Goal: Task Accomplishment & Management: Manage account settings

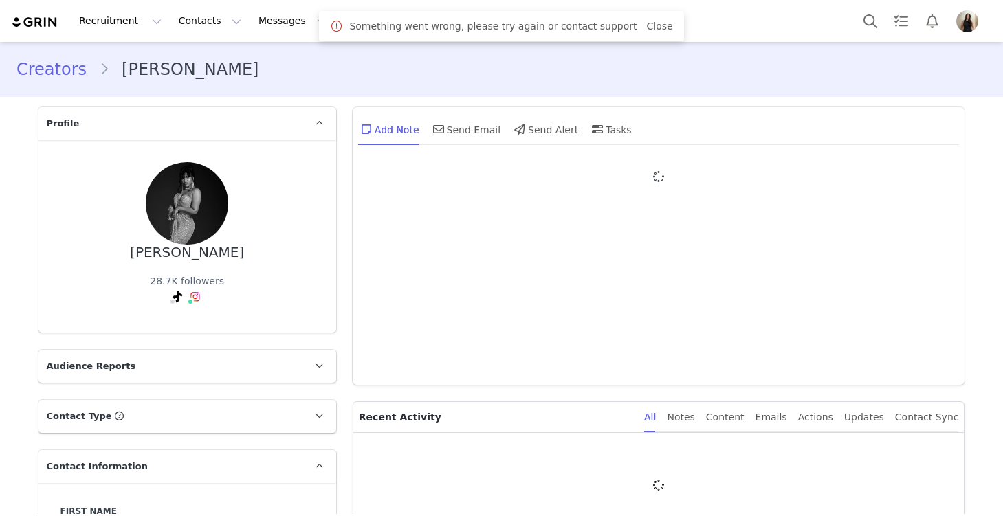
type input "+1 ([GEOGRAPHIC_DATA])"
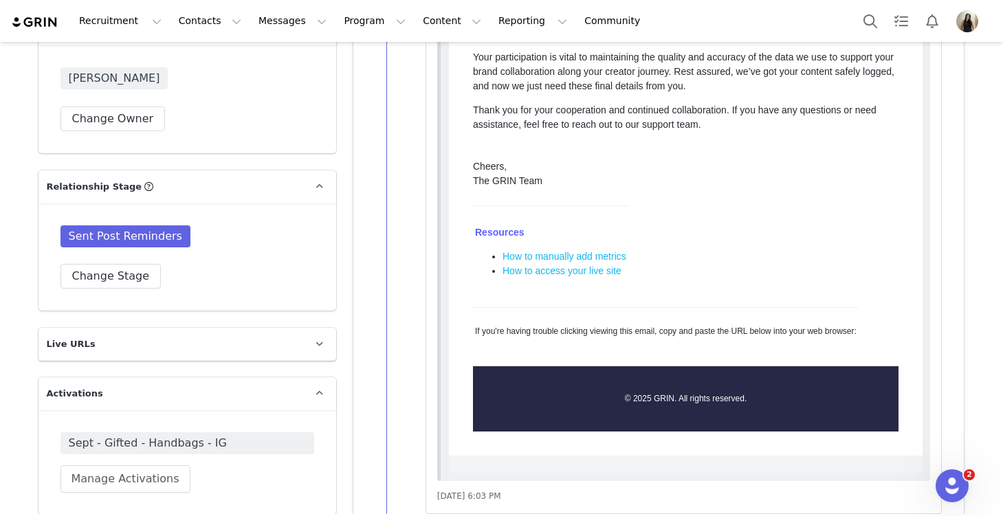
scroll to position [2238, 0]
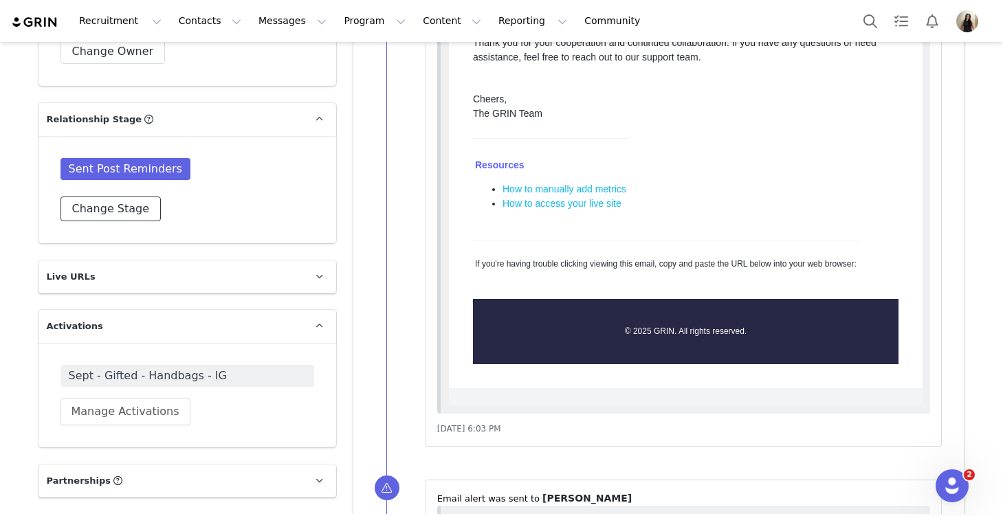
click at [131, 221] on button "Change Stage" at bounding box center [110, 209] width 101 height 25
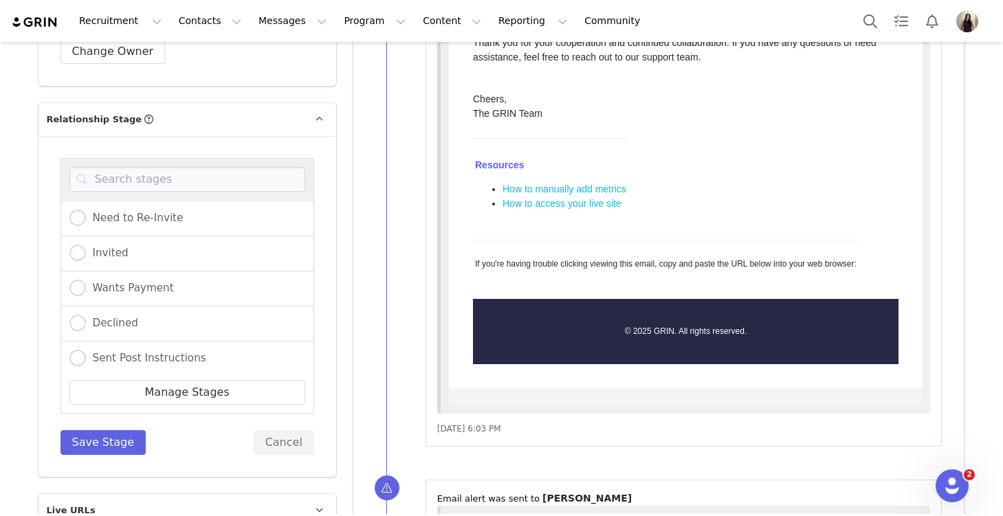
scroll to position [166, 0]
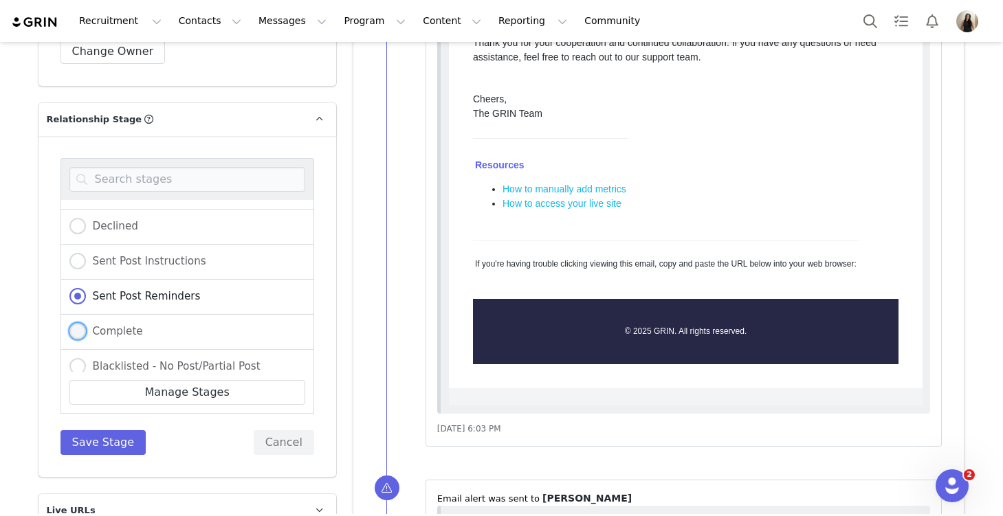
click at [136, 337] on span "Complete" at bounding box center [114, 331] width 57 height 12
click at [86, 341] on input "Complete" at bounding box center [77, 332] width 16 height 18
radio input "true"
radio input "false"
radio input "true"
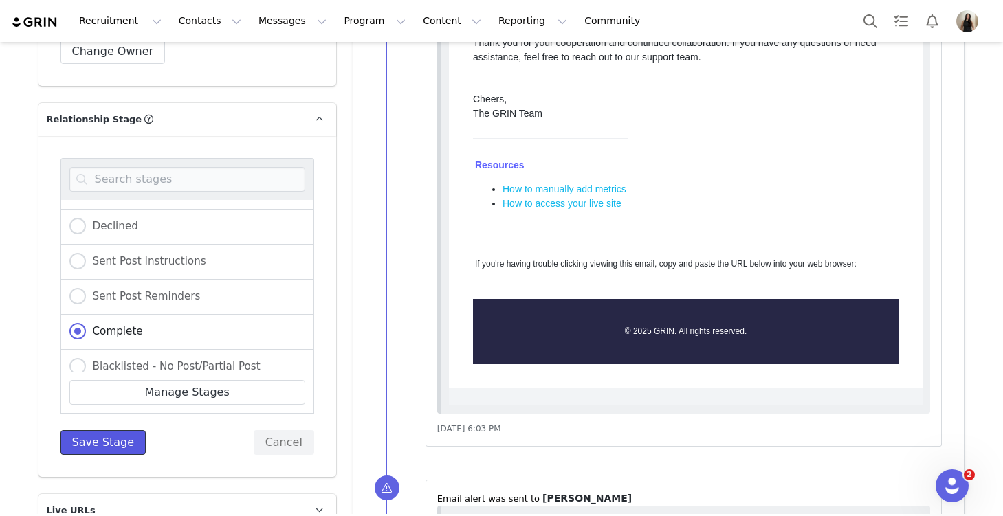
click at [107, 455] on button "Save Stage" at bounding box center [103, 442] width 86 height 25
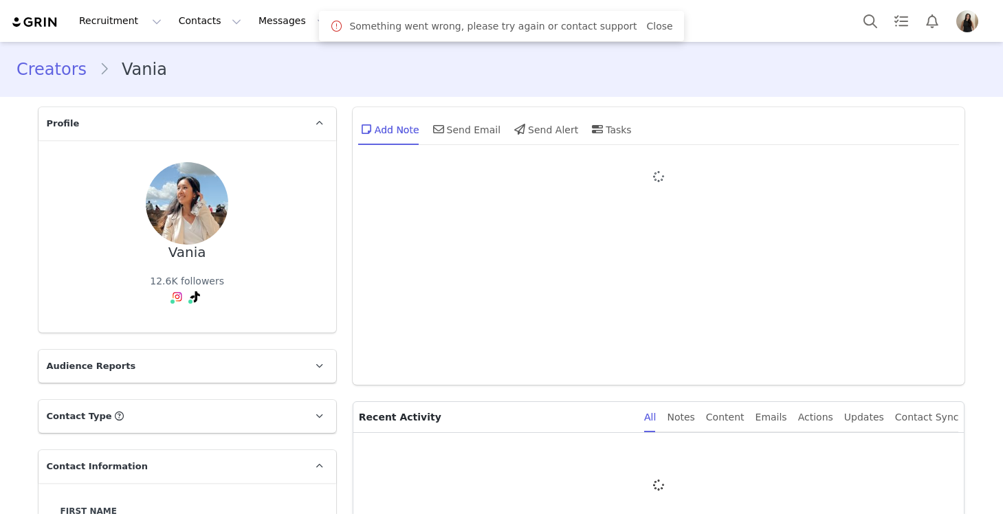
type input "+1 ([GEOGRAPHIC_DATA])"
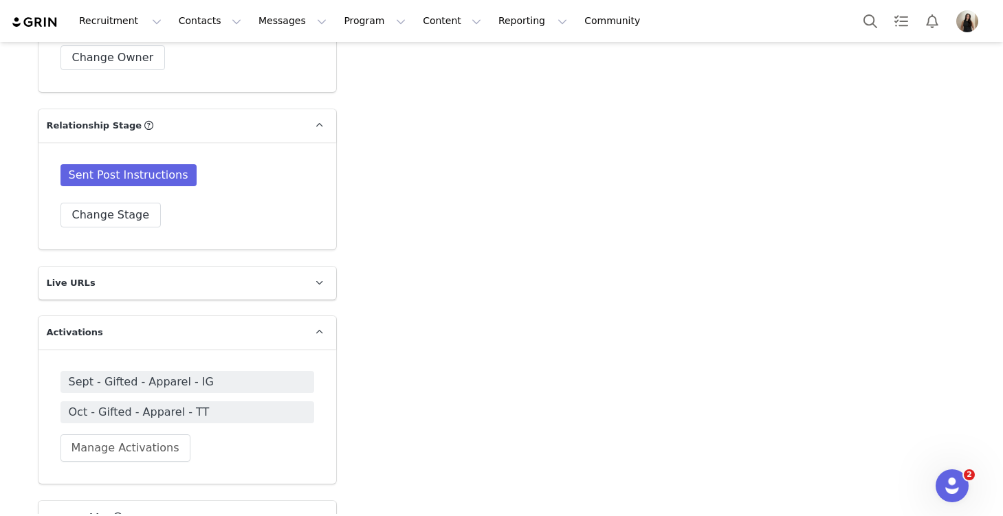
scroll to position [2276, 0]
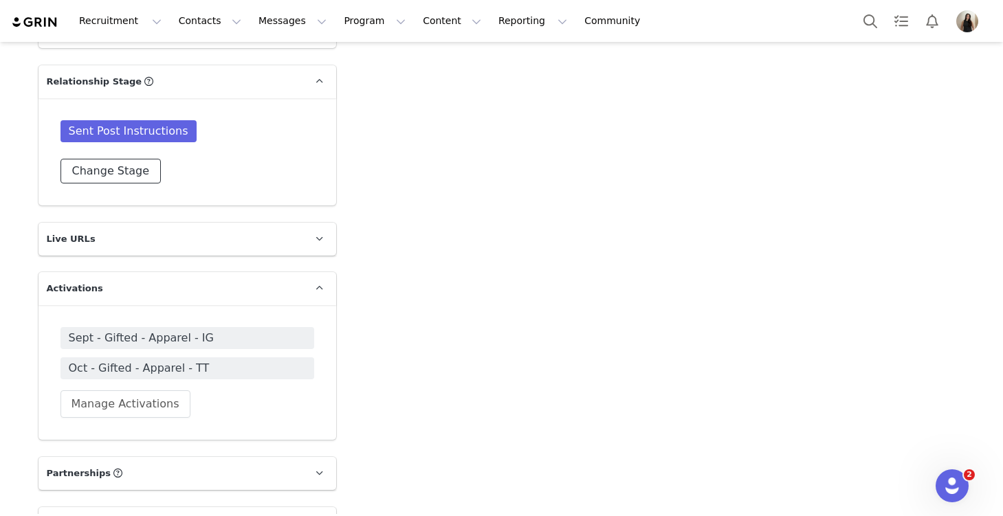
click at [136, 184] on button "Change Stage" at bounding box center [110, 171] width 101 height 25
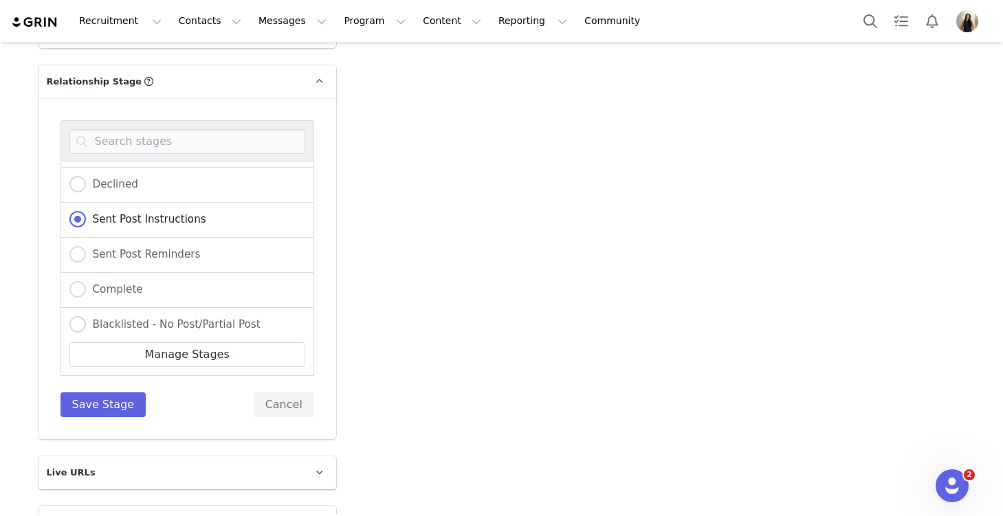
scroll to position [192, 0]
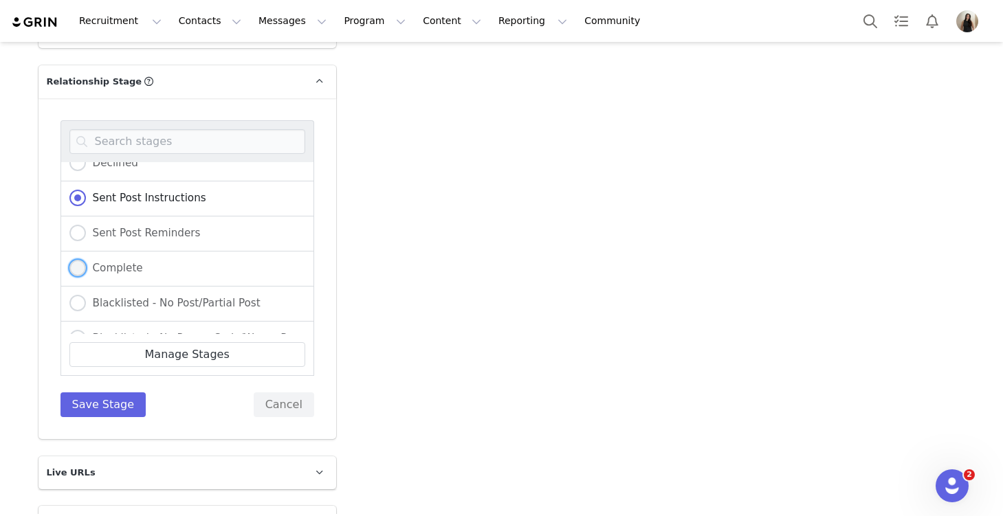
click at [124, 274] on span "Complete" at bounding box center [114, 268] width 57 height 12
click at [86, 278] on input "Complete" at bounding box center [77, 269] width 16 height 18
radio input "true"
radio input "false"
radio input "true"
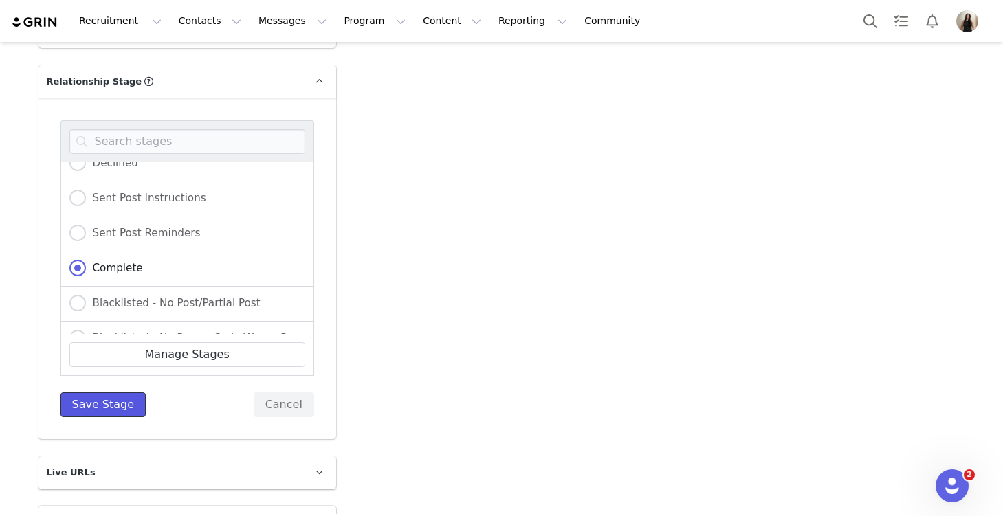
click at [115, 417] on button "Save Stage" at bounding box center [103, 404] width 86 height 25
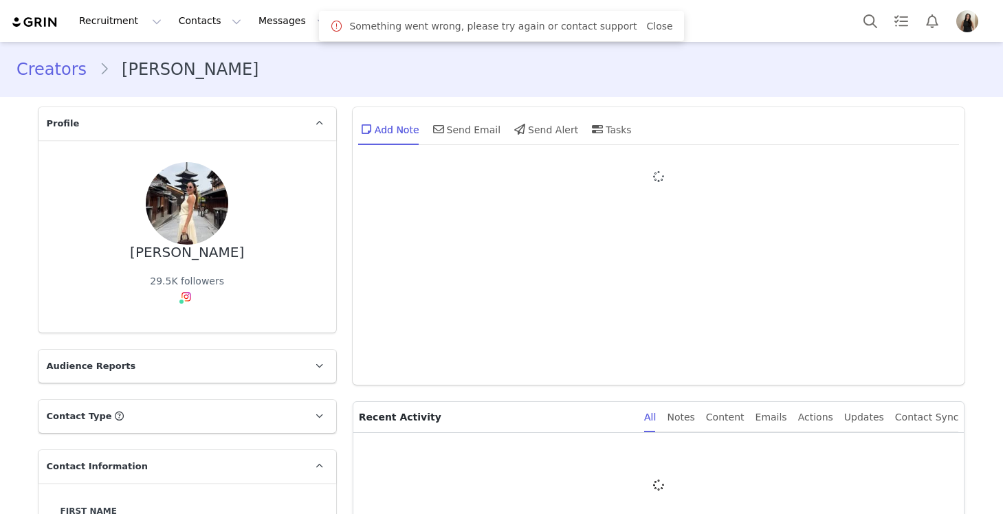
type input "+1 ([GEOGRAPHIC_DATA])"
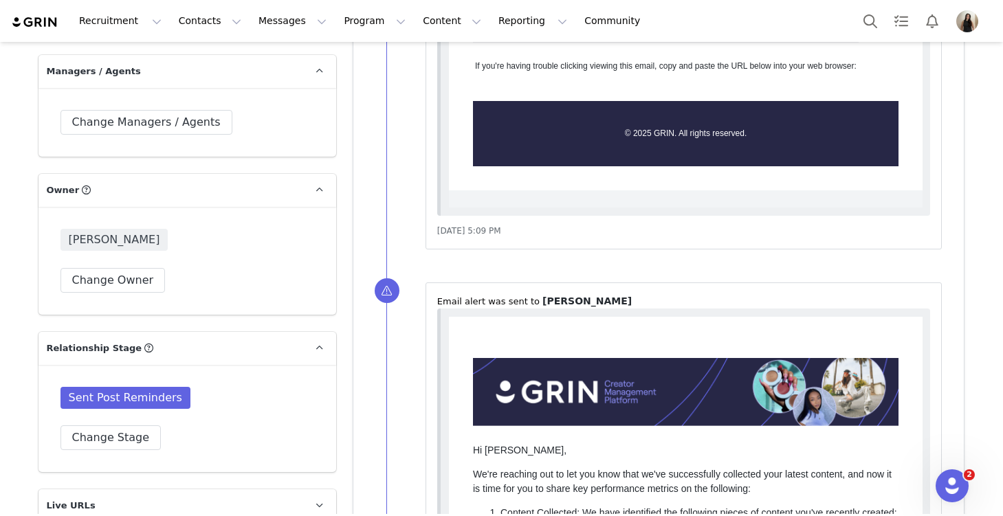
scroll to position [2177, 0]
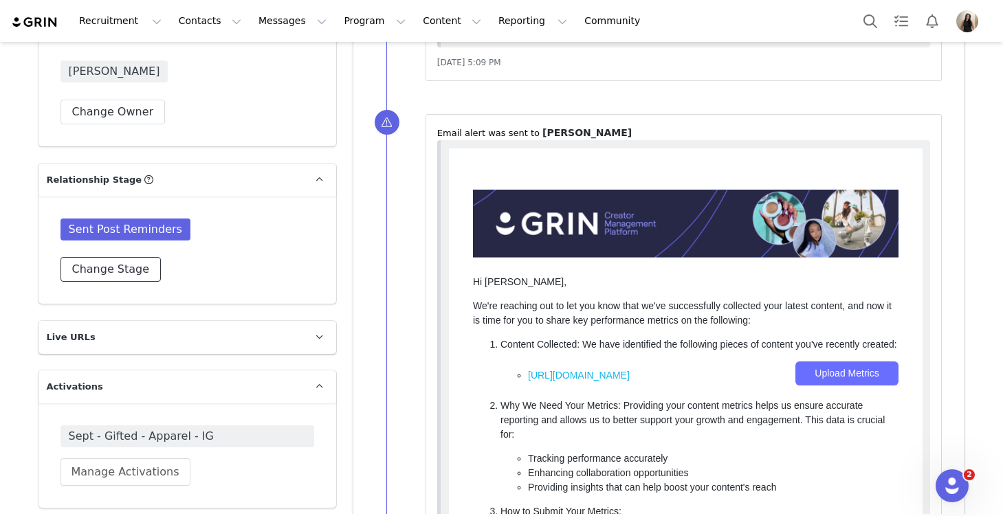
click at [126, 282] on button "Change Stage" at bounding box center [110, 269] width 101 height 25
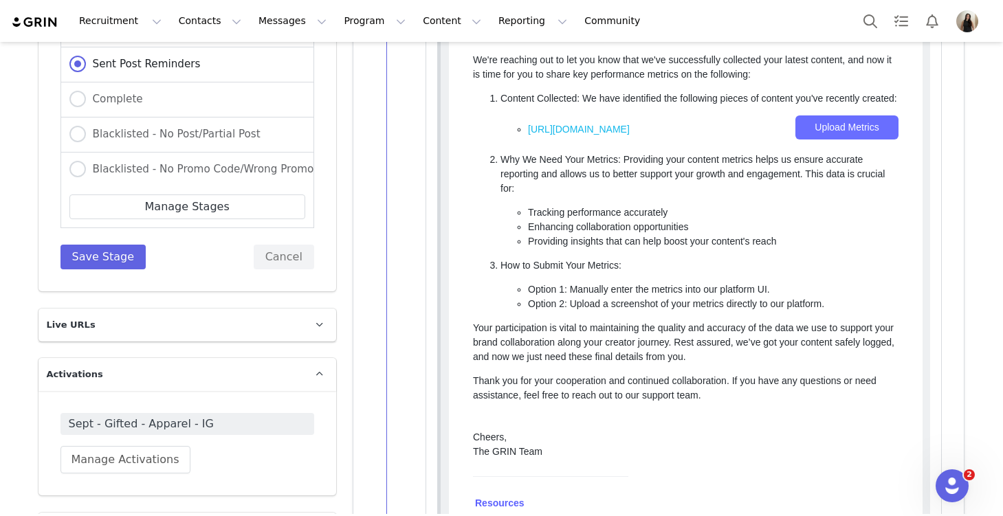
scroll to position [274, 0]
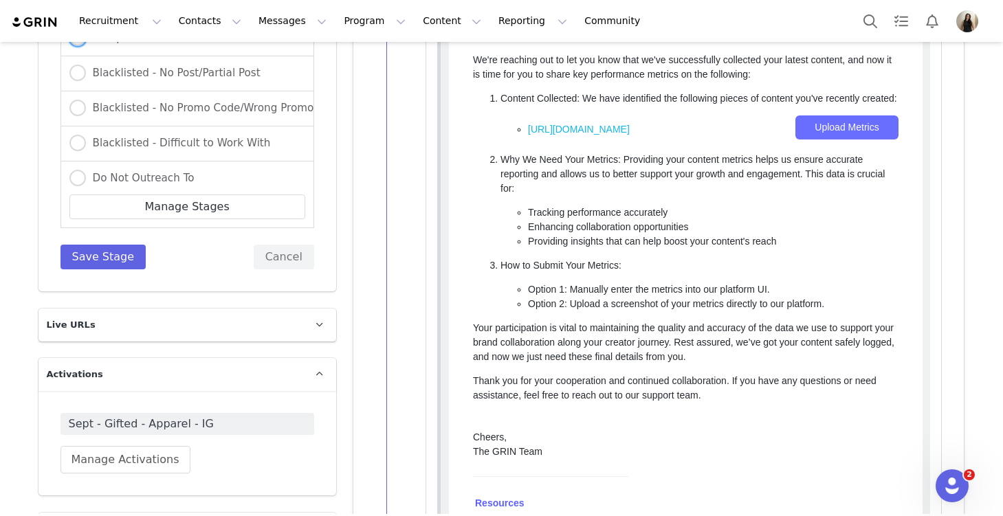
click at [135, 44] on span "Complete" at bounding box center [114, 38] width 57 height 12
click at [86, 47] on input "Complete" at bounding box center [77, 39] width 16 height 18
radio input "true"
radio input "false"
radio input "true"
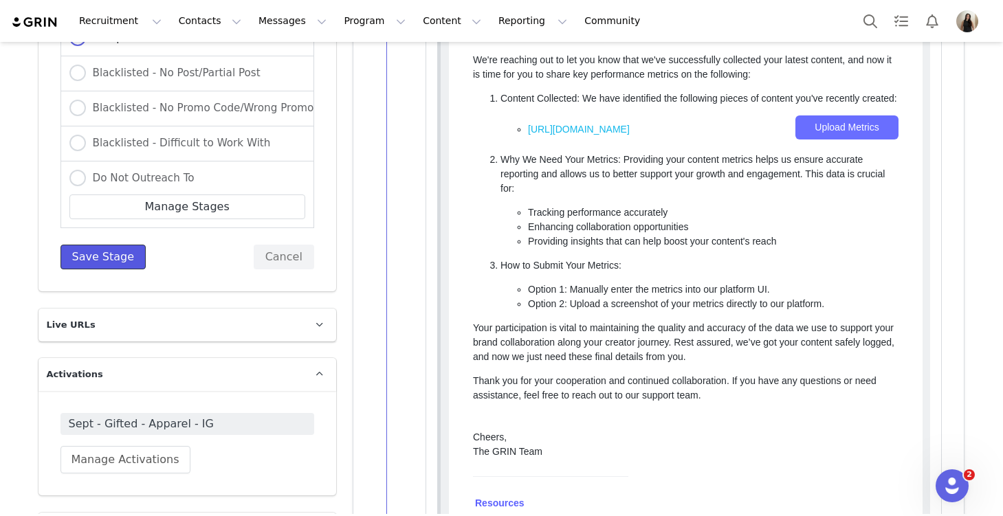
click at [109, 269] on button "Save Stage" at bounding box center [103, 257] width 86 height 25
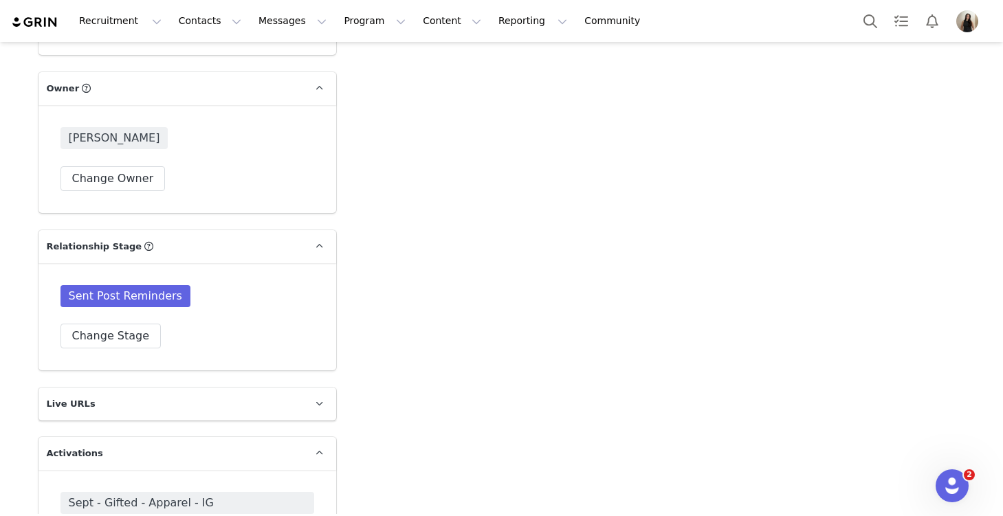
scroll to position [2142, 0]
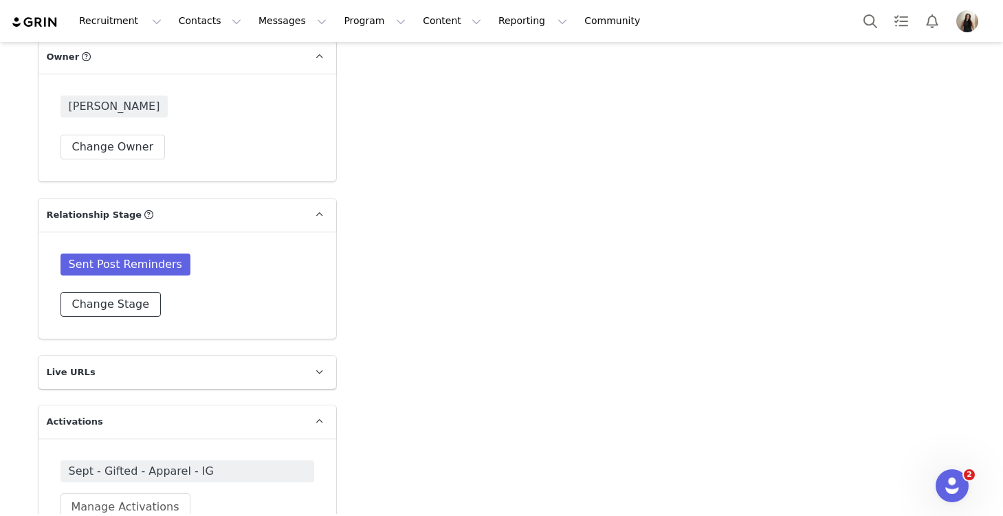
click at [143, 317] on button "Change Stage" at bounding box center [110, 304] width 101 height 25
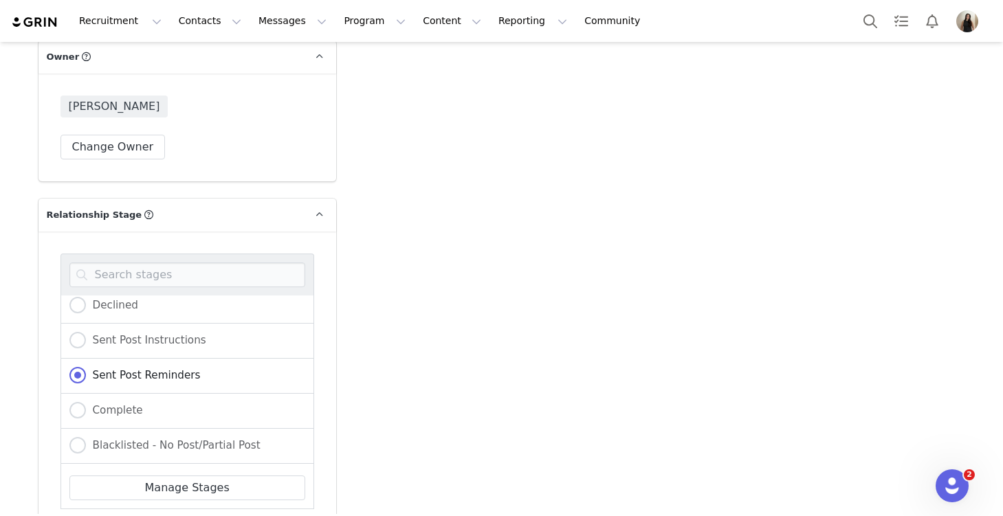
scroll to position [185, 0]
click at [115, 414] on span "Complete" at bounding box center [114, 408] width 57 height 12
click at [86, 418] on input "Complete" at bounding box center [77, 409] width 16 height 18
radio input "true"
radio input "false"
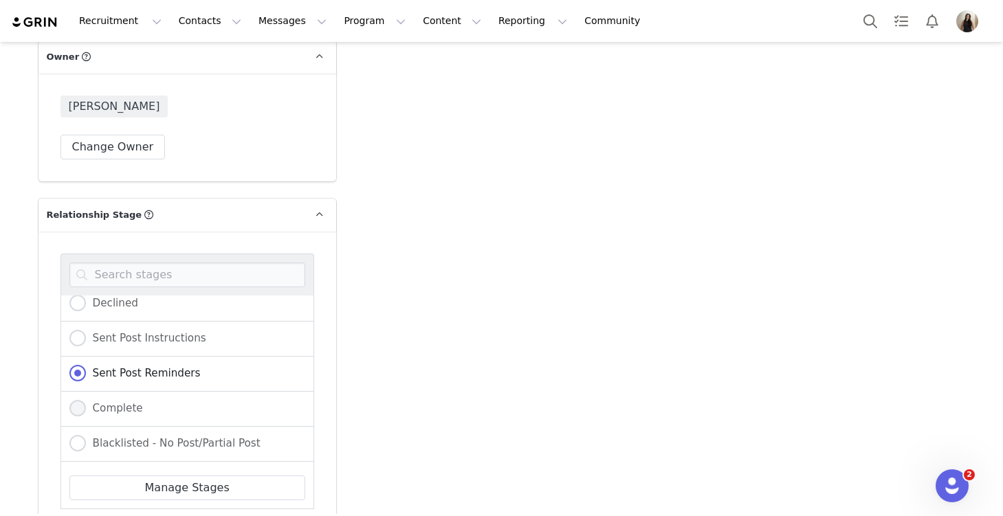
radio input "true"
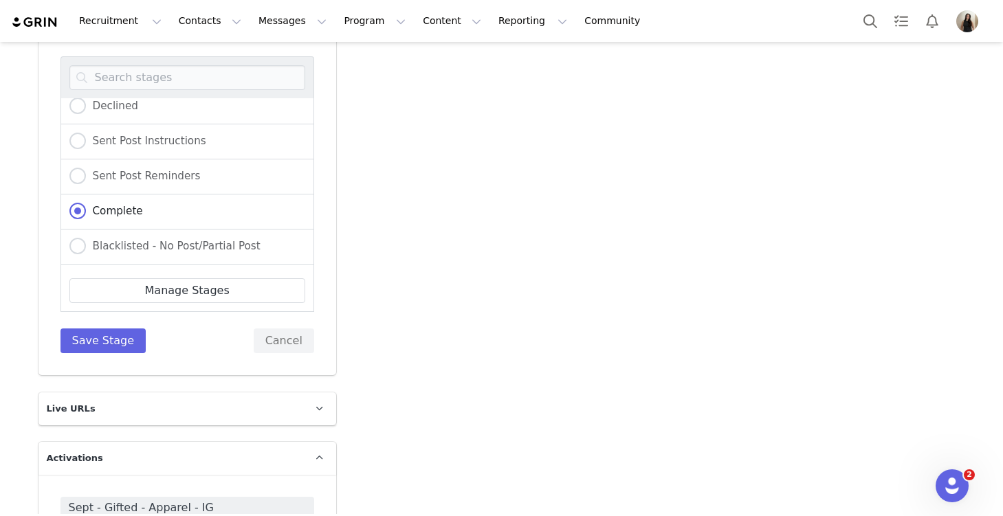
scroll to position [2404, 0]
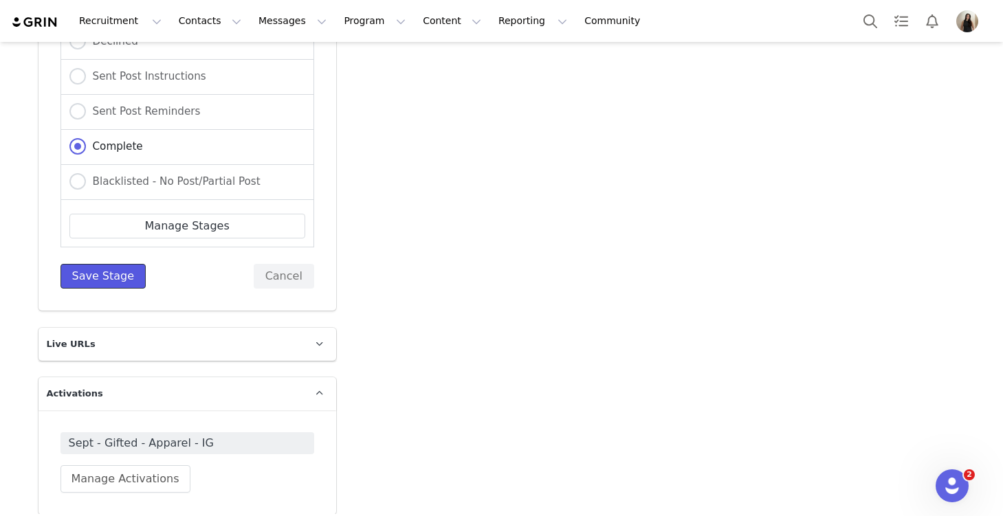
click at [87, 289] on button "Save Stage" at bounding box center [103, 276] width 86 height 25
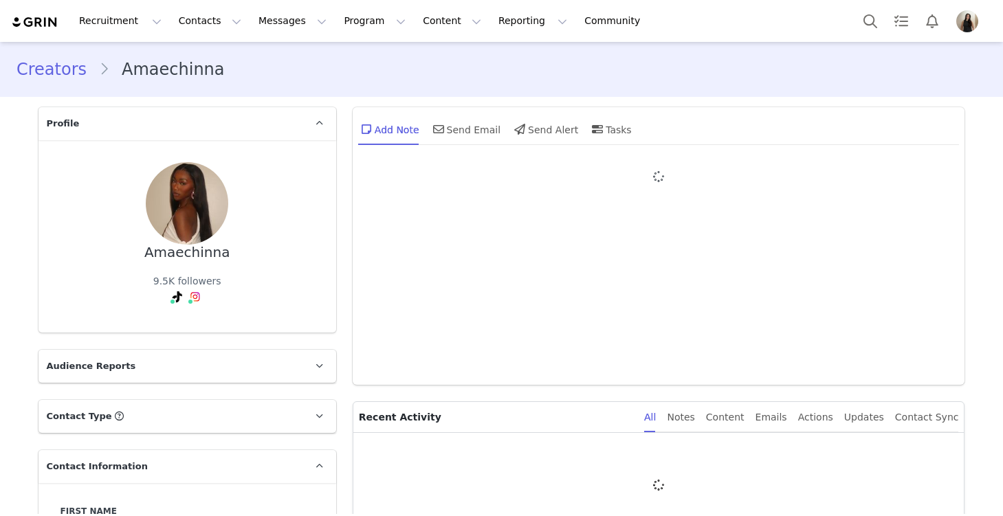
type input "+1 ([GEOGRAPHIC_DATA])"
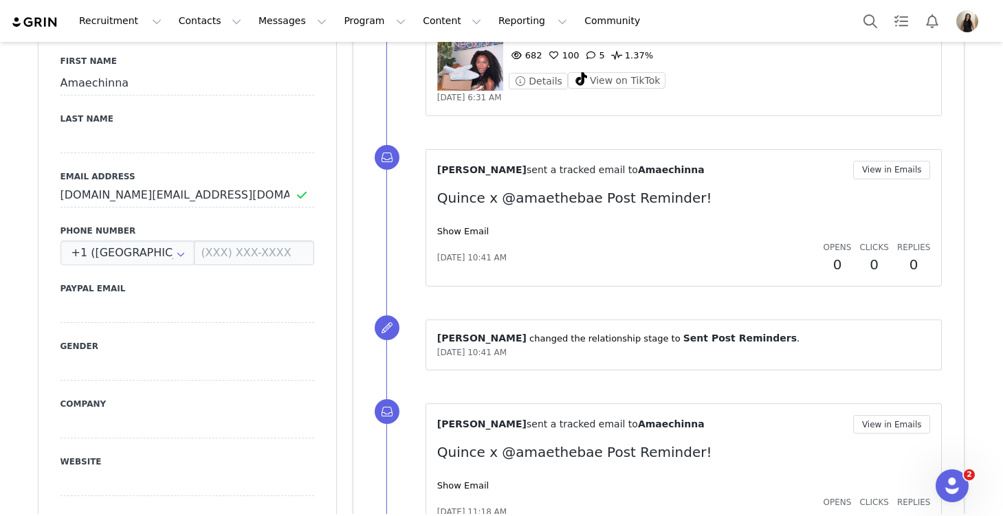
scroll to position [337, 0]
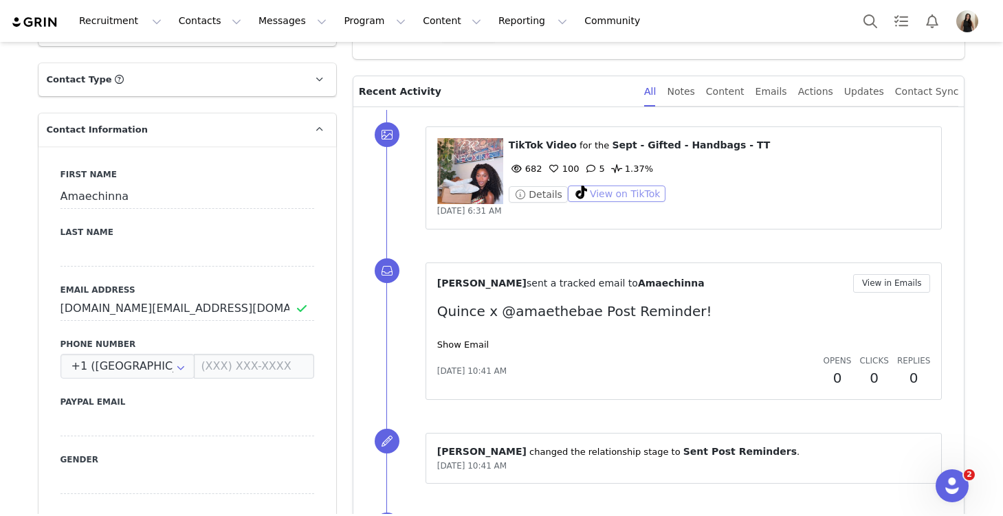
click at [594, 192] on button "View on TikTok" at bounding box center [617, 194] width 98 height 16
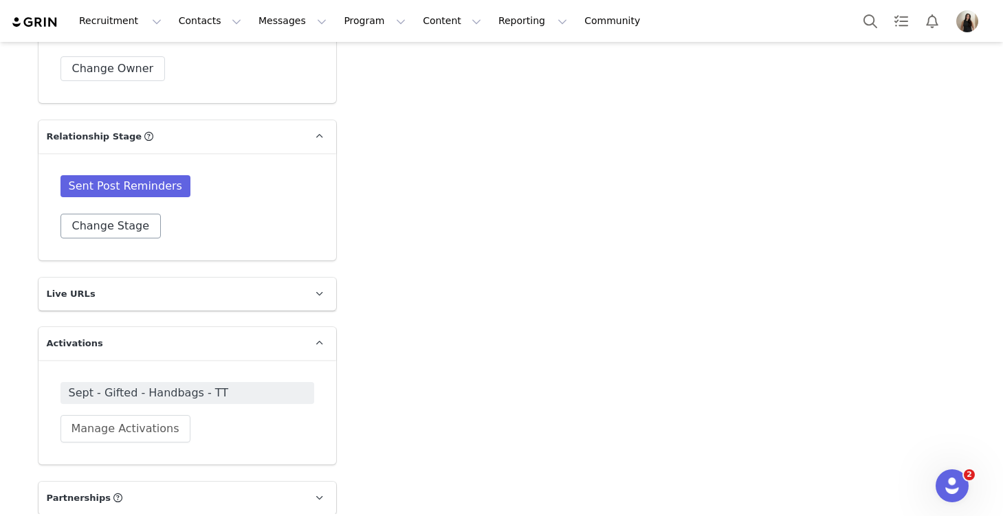
scroll to position [2225, 0]
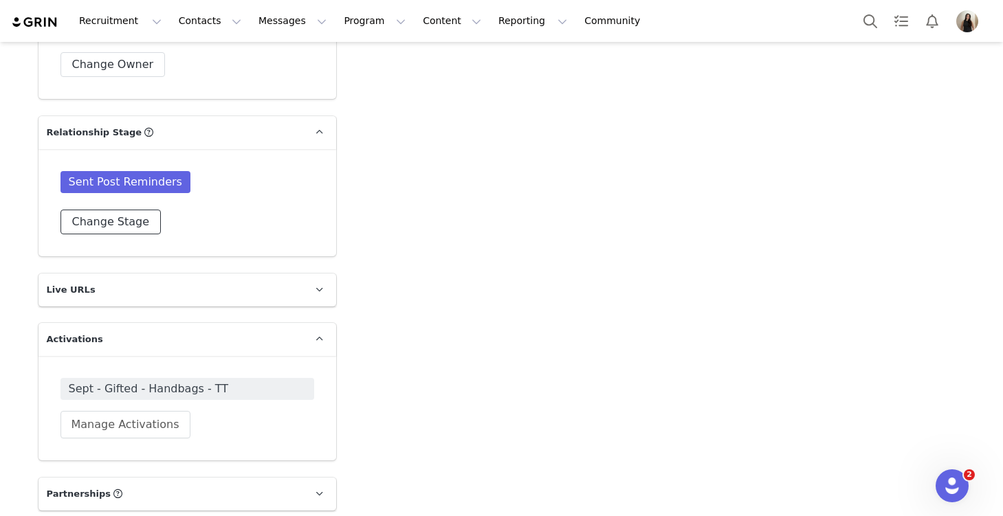
click at [127, 227] on button "Change Stage" at bounding box center [110, 222] width 101 height 25
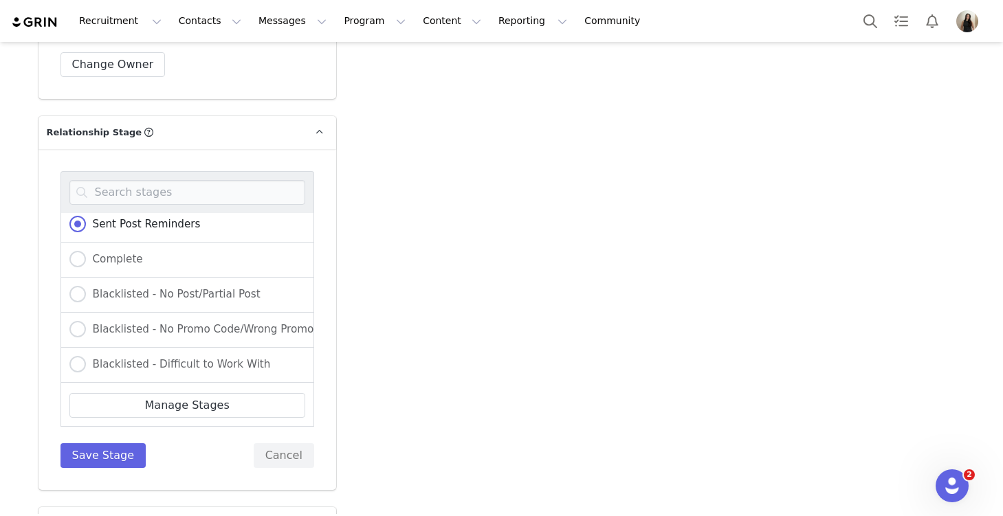
scroll to position [276, 0]
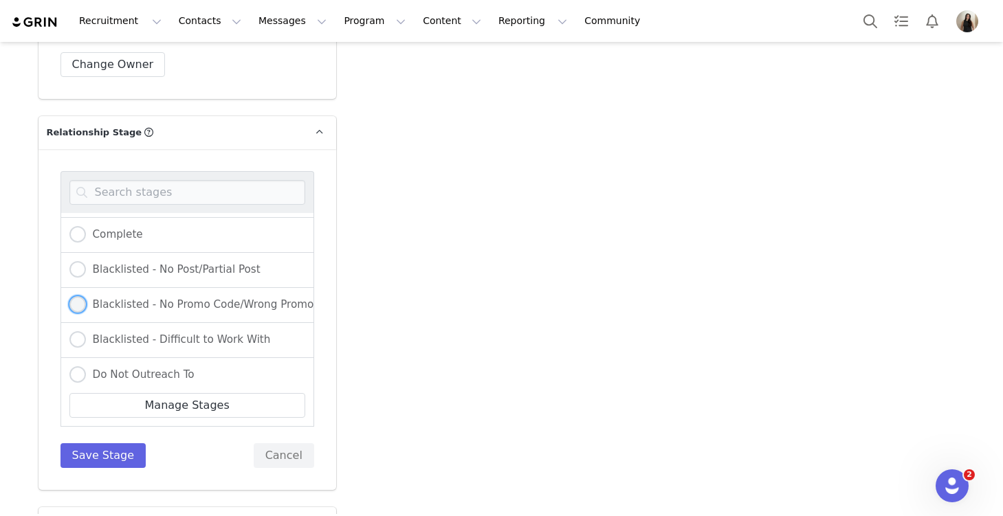
click at [213, 303] on span "Blacklisted - No Promo Code/Wrong Promo Code" at bounding box center [215, 304] width 258 height 12
click at [86, 303] on input "Blacklisted - No Promo Code/Wrong Promo Code" at bounding box center [77, 305] width 16 height 18
radio input "true"
radio input "false"
radio input "true"
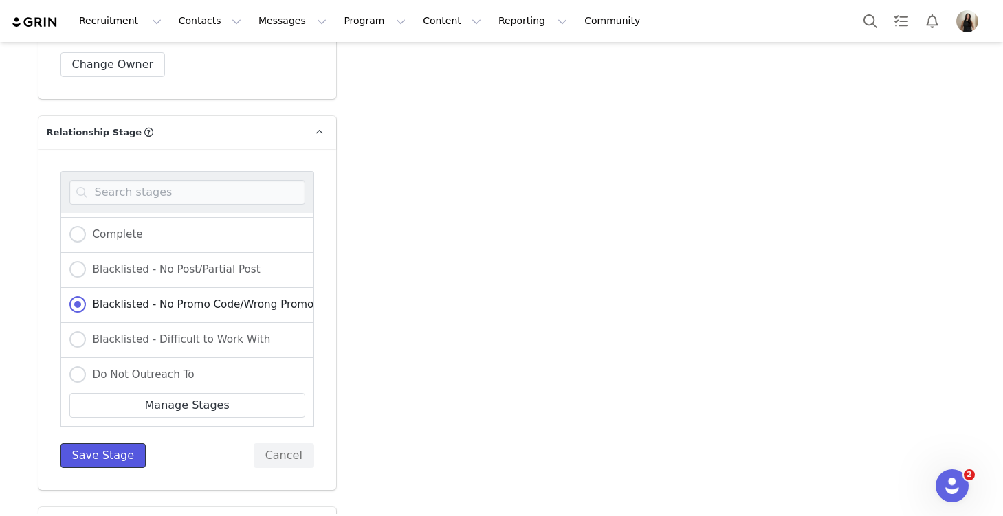
click at [104, 452] on button "Save Stage" at bounding box center [103, 455] width 86 height 25
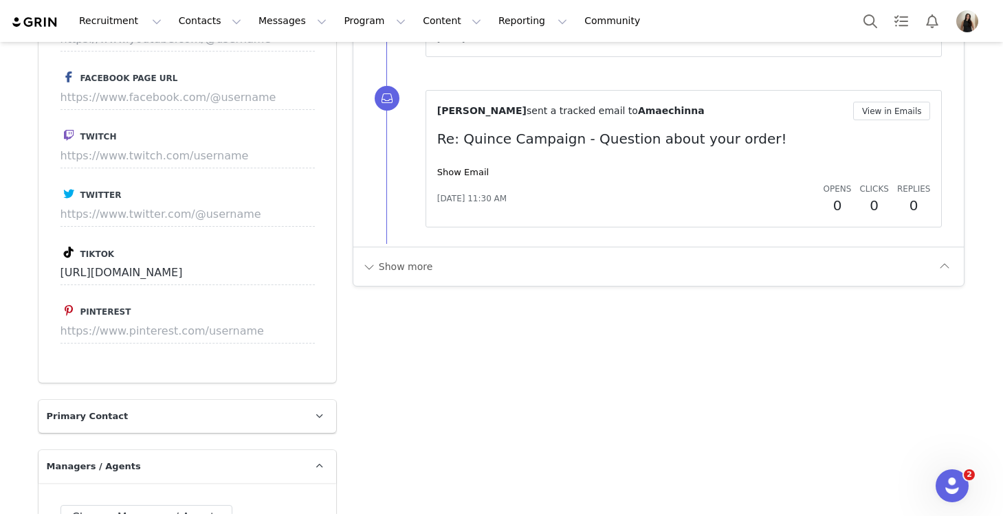
scroll to position [1328, 0]
